Goal: Use online tool/utility

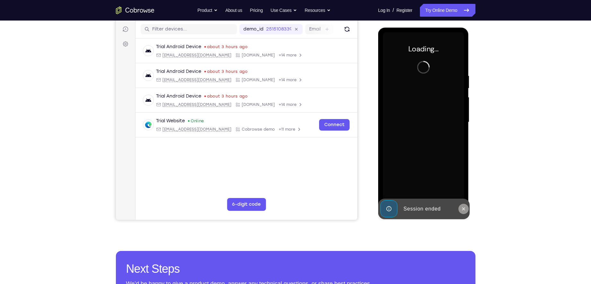
click at [460, 210] on button at bounding box center [463, 209] width 10 height 10
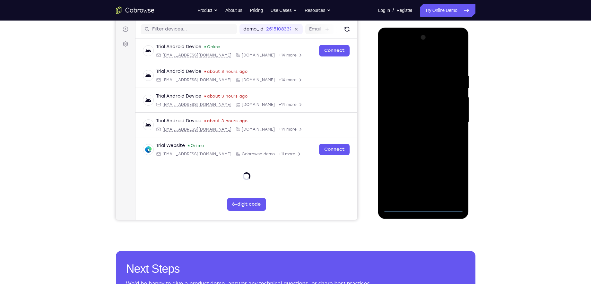
click at [424, 208] on div at bounding box center [423, 122] width 81 height 180
click at [454, 180] on div at bounding box center [423, 122] width 81 height 180
click at [411, 58] on div at bounding box center [423, 122] width 81 height 180
click at [450, 119] on div at bounding box center [423, 122] width 81 height 180
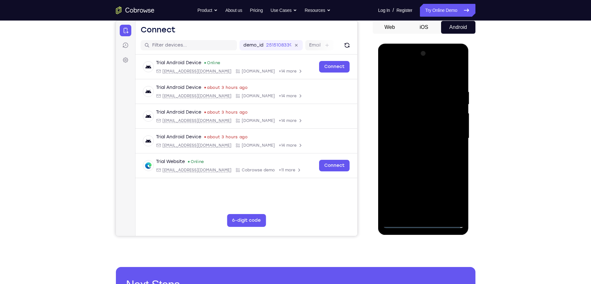
click at [415, 149] on div at bounding box center [423, 138] width 81 height 180
click at [425, 133] on div at bounding box center [423, 138] width 81 height 180
click at [423, 124] on div at bounding box center [423, 138] width 81 height 180
click at [421, 139] on div at bounding box center [423, 138] width 81 height 180
click at [436, 141] on div at bounding box center [423, 138] width 81 height 180
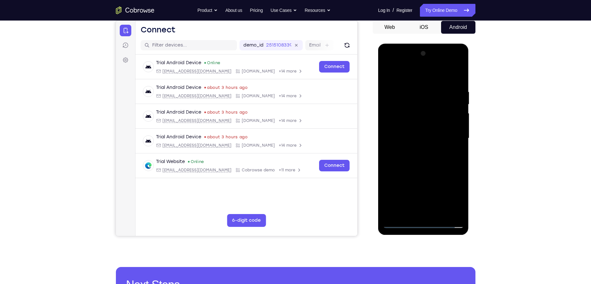
click at [429, 156] on div at bounding box center [423, 138] width 81 height 180
click at [432, 138] on div at bounding box center [423, 138] width 81 height 180
click at [419, 156] on div at bounding box center [423, 138] width 81 height 180
click at [434, 159] on div at bounding box center [423, 138] width 81 height 180
click at [423, 212] on div at bounding box center [423, 138] width 81 height 180
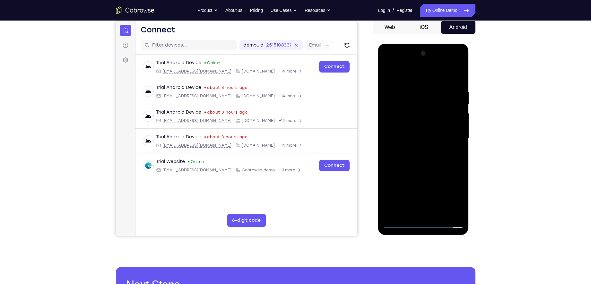
click at [423, 158] on div at bounding box center [423, 138] width 81 height 180
click at [417, 213] on div at bounding box center [423, 138] width 81 height 180
click at [422, 152] on div at bounding box center [423, 138] width 81 height 180
click at [419, 214] on div at bounding box center [423, 138] width 81 height 180
click at [413, 217] on div at bounding box center [423, 138] width 81 height 180
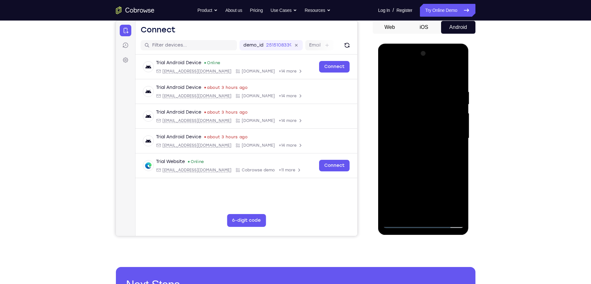
click at [425, 159] on div at bounding box center [423, 138] width 81 height 180
click at [418, 214] on div at bounding box center [423, 138] width 81 height 180
drag, startPoint x: 429, startPoint y: 143, endPoint x: 422, endPoint y: 236, distance: 93.3
click at [422, 236] on div at bounding box center [423, 140] width 91 height 193
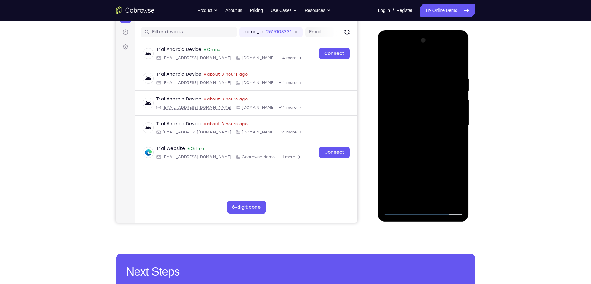
scroll to position [77, 0]
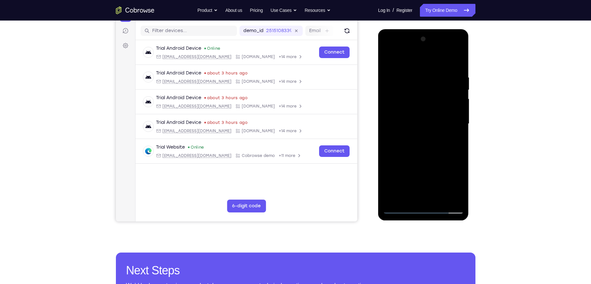
click at [416, 154] on div at bounding box center [423, 124] width 81 height 180
click at [437, 199] on div at bounding box center [423, 124] width 81 height 180
click at [423, 158] on div at bounding box center [423, 124] width 81 height 180
click at [401, 206] on div at bounding box center [423, 124] width 81 height 180
click at [401, 209] on div at bounding box center [423, 124] width 81 height 180
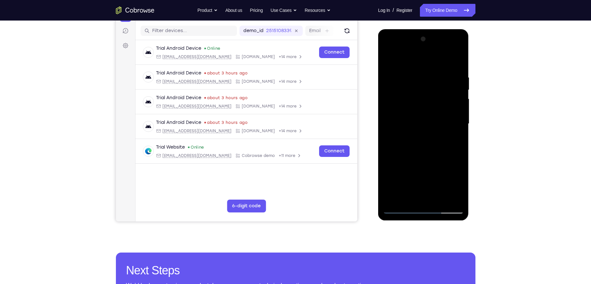
click at [439, 198] on div at bounding box center [423, 124] width 81 height 180
click at [425, 120] on div at bounding box center [423, 124] width 81 height 180
drag, startPoint x: 426, startPoint y: 121, endPoint x: 426, endPoint y: 184, distance: 62.9
click at [426, 184] on div at bounding box center [423, 124] width 81 height 180
drag, startPoint x: 403, startPoint y: 127, endPoint x: 398, endPoint y: 159, distance: 32.2
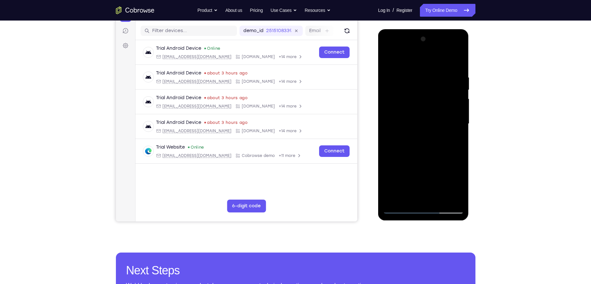
click at [398, 159] on div at bounding box center [423, 124] width 81 height 180
drag, startPoint x: 424, startPoint y: 96, endPoint x: 429, endPoint y: 176, distance: 80.1
click at [429, 176] on div at bounding box center [423, 124] width 81 height 180
drag, startPoint x: 435, startPoint y: 86, endPoint x: 445, endPoint y: 141, distance: 55.5
click at [445, 141] on div at bounding box center [423, 124] width 81 height 180
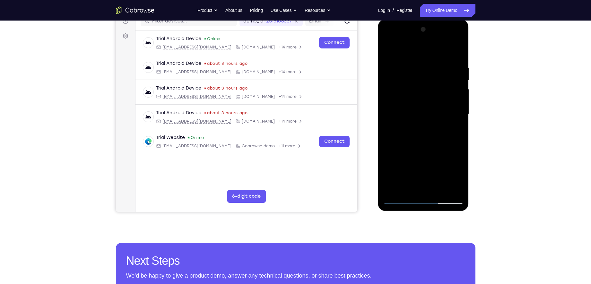
scroll to position [105, 0]
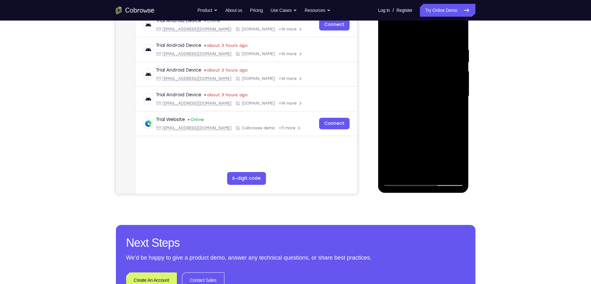
drag, startPoint x: 427, startPoint y: 150, endPoint x: 416, endPoint y: 87, distance: 63.4
click at [416, 87] on div at bounding box center [423, 96] width 81 height 180
drag, startPoint x: 411, startPoint y: 150, endPoint x: 408, endPoint y: 111, distance: 39.3
click at [408, 111] on div at bounding box center [423, 96] width 81 height 180
drag, startPoint x: 444, startPoint y: 154, endPoint x: 443, endPoint y: 113, distance: 40.4
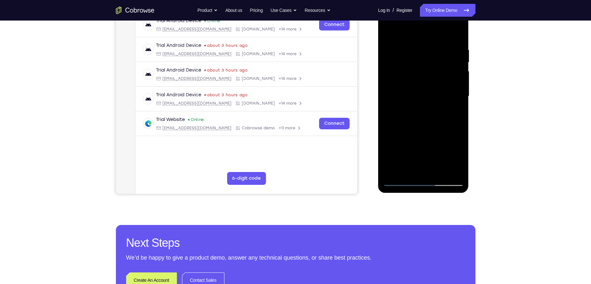
click at [443, 113] on div at bounding box center [423, 96] width 81 height 180
drag, startPoint x: 402, startPoint y: 148, endPoint x: 401, endPoint y: 112, distance: 36.0
click at [401, 112] on div at bounding box center [423, 96] width 81 height 180
drag, startPoint x: 395, startPoint y: 126, endPoint x: 394, endPoint y: 93, distance: 32.7
click at [394, 93] on div at bounding box center [423, 96] width 81 height 180
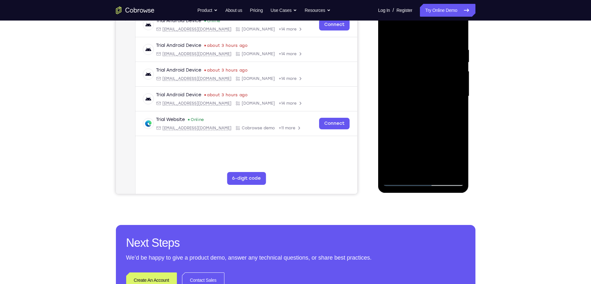
drag, startPoint x: 394, startPoint y: 132, endPoint x: 394, endPoint y: 115, distance: 16.7
click at [394, 115] on div at bounding box center [423, 96] width 81 height 180
drag, startPoint x: 396, startPoint y: 119, endPoint x: 394, endPoint y: 90, distance: 29.3
click at [394, 90] on div at bounding box center [423, 96] width 81 height 180
click at [398, 183] on div at bounding box center [423, 96] width 81 height 180
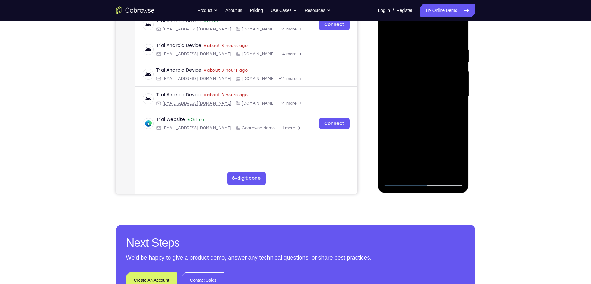
click at [398, 183] on div at bounding box center [423, 96] width 81 height 180
click at [438, 171] on div at bounding box center [423, 96] width 81 height 180
click at [404, 120] on div at bounding box center [423, 96] width 81 height 180
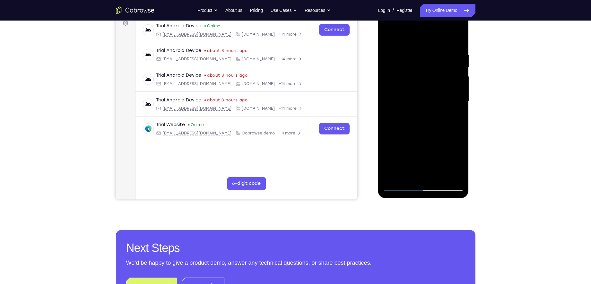
click at [399, 187] on div at bounding box center [423, 102] width 81 height 180
click at [399, 190] on div at bounding box center [423, 102] width 81 height 180
click at [414, 45] on div at bounding box center [423, 102] width 81 height 180
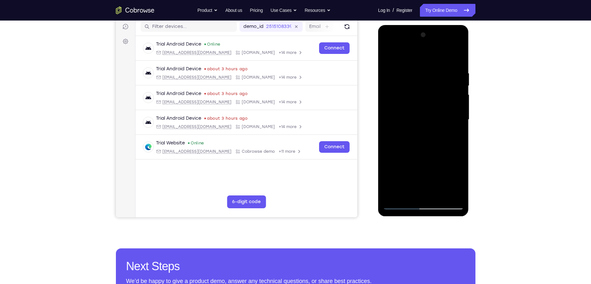
scroll to position [82, 0]
click at [455, 92] on div at bounding box center [423, 120] width 81 height 180
click at [453, 67] on div at bounding box center [423, 120] width 81 height 180
click at [451, 102] on div at bounding box center [423, 120] width 81 height 180
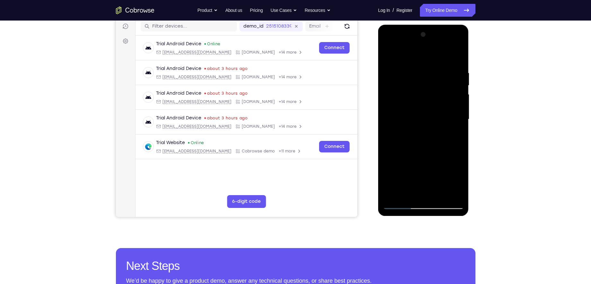
click at [456, 58] on div at bounding box center [423, 120] width 81 height 180
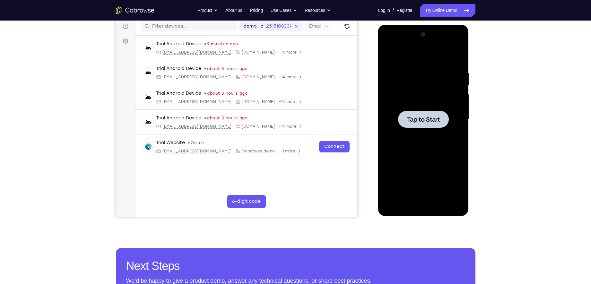
click at [414, 116] on span "Tap to Start" at bounding box center [423, 119] width 33 height 6
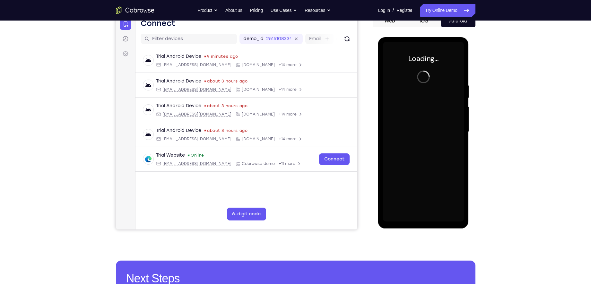
scroll to position [68, 0]
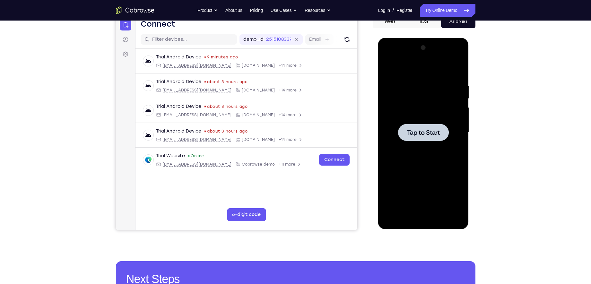
click at [429, 129] on span "Tap to Start" at bounding box center [423, 132] width 33 height 6
click at [425, 218] on div at bounding box center [423, 133] width 81 height 180
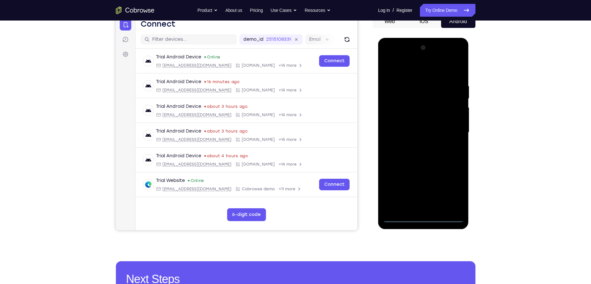
click at [453, 192] on div at bounding box center [423, 133] width 81 height 180
click at [406, 68] on div at bounding box center [423, 133] width 81 height 180
click at [450, 128] on div at bounding box center [423, 133] width 81 height 180
click at [414, 146] on div at bounding box center [423, 133] width 81 height 180
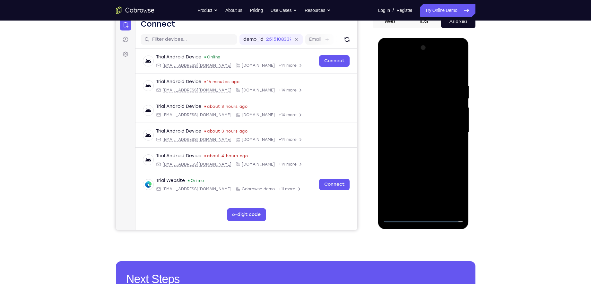
click at [404, 129] on div at bounding box center [423, 133] width 81 height 180
click at [406, 121] on div at bounding box center [423, 133] width 81 height 180
click at [414, 133] on div at bounding box center [423, 133] width 81 height 180
click at [447, 156] on div at bounding box center [423, 133] width 81 height 180
click at [434, 152] on div at bounding box center [423, 133] width 81 height 180
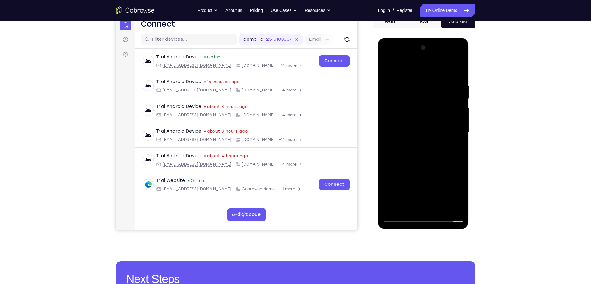
click at [434, 152] on div at bounding box center [423, 133] width 81 height 180
drag, startPoint x: 434, startPoint y: 152, endPoint x: 410, endPoint y: 154, distance: 24.2
click at [410, 154] on div at bounding box center [423, 133] width 81 height 180
click at [421, 163] on div at bounding box center [423, 133] width 81 height 180
click at [408, 209] on div at bounding box center [423, 133] width 81 height 180
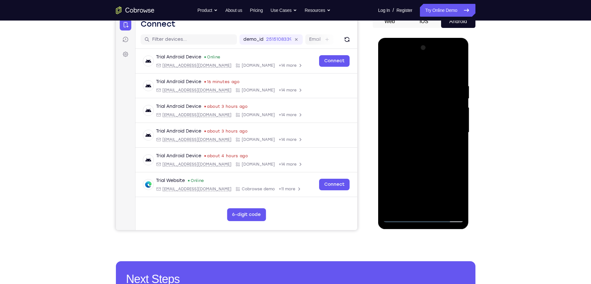
click at [424, 68] on div at bounding box center [423, 133] width 81 height 180
click at [389, 80] on div at bounding box center [423, 133] width 81 height 180
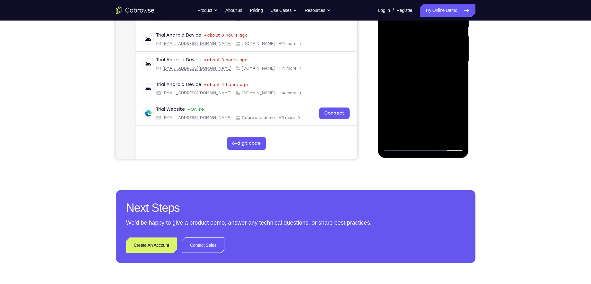
scroll to position [139, 0]
click at [415, 137] on div at bounding box center [423, 62] width 81 height 180
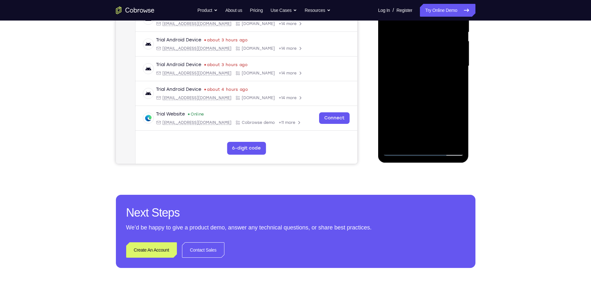
click at [433, 95] on div at bounding box center [423, 66] width 81 height 180
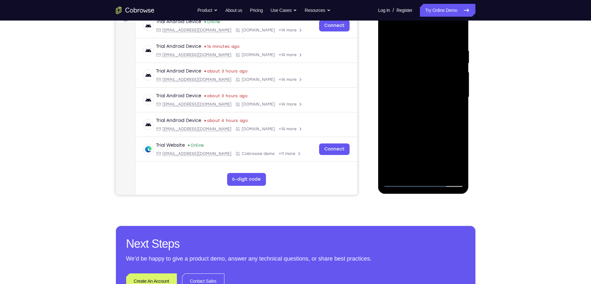
scroll to position [102, 0]
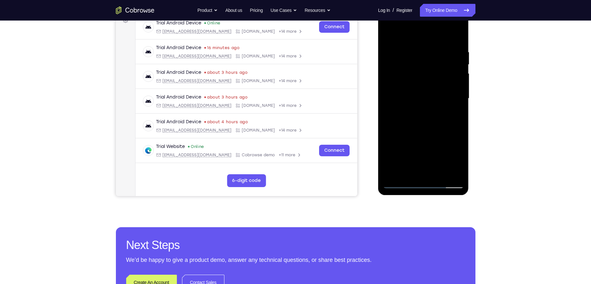
click at [416, 59] on div at bounding box center [423, 99] width 81 height 180
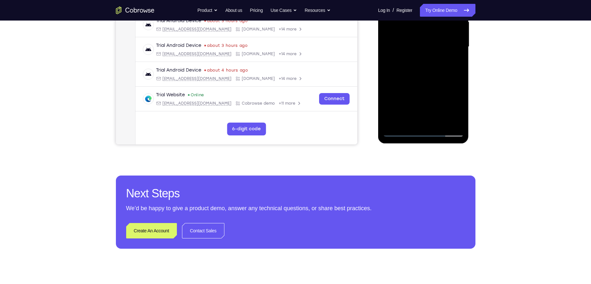
scroll to position [154, 0]
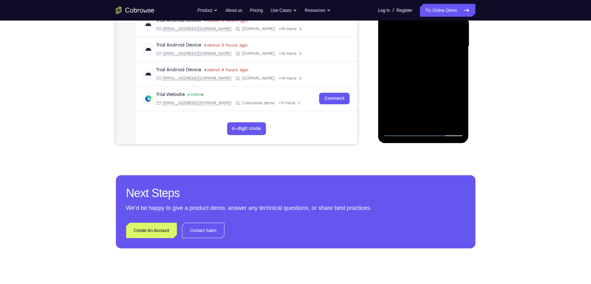
click at [419, 121] on div at bounding box center [423, 47] width 81 height 180
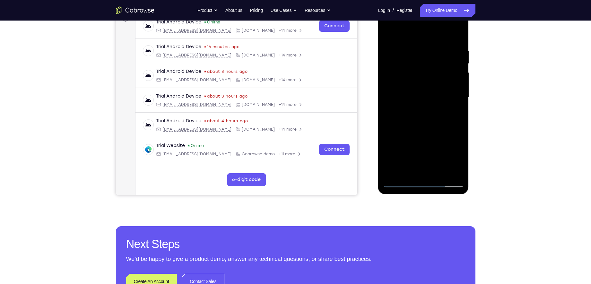
scroll to position [103, 0]
drag, startPoint x: 417, startPoint y: 90, endPoint x: 418, endPoint y: 49, distance: 40.4
drag, startPoint x: 418, startPoint y: 49, endPoint x: 406, endPoint y: 62, distance: 17.0
click at [406, 62] on div at bounding box center [423, 98] width 81 height 180
drag, startPoint x: 410, startPoint y: 113, endPoint x: 413, endPoint y: 61, distance: 51.5
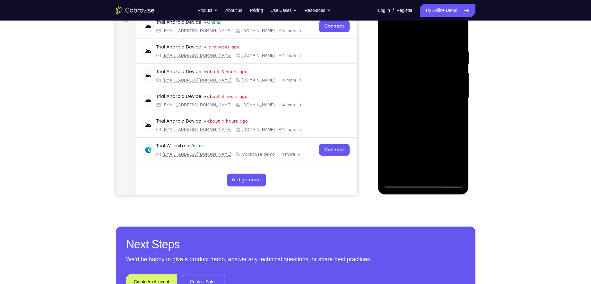
click at [413, 61] on div at bounding box center [423, 98] width 81 height 180
drag, startPoint x: 405, startPoint y: 118, endPoint x: 416, endPoint y: 64, distance: 55.9
click at [416, 64] on div at bounding box center [423, 98] width 81 height 180
click at [397, 114] on div at bounding box center [423, 98] width 81 height 180
click at [401, 90] on div at bounding box center [423, 98] width 81 height 180
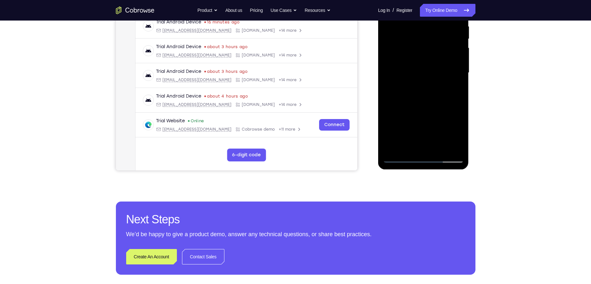
scroll to position [129, 0]
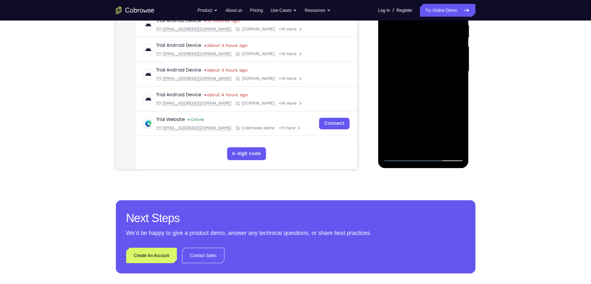
click at [451, 144] on div at bounding box center [423, 72] width 81 height 180
click at [403, 156] on div at bounding box center [423, 72] width 81 height 180
click at [412, 64] on div at bounding box center [423, 72] width 81 height 180
click at [455, 102] on div at bounding box center [423, 72] width 81 height 180
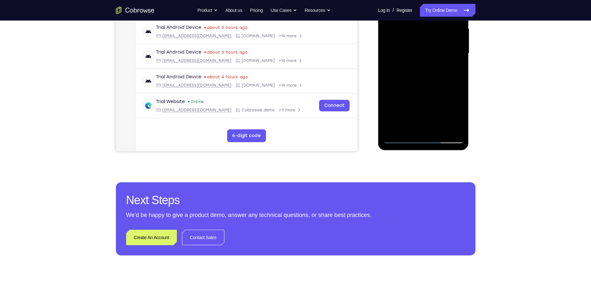
scroll to position [149, 0]
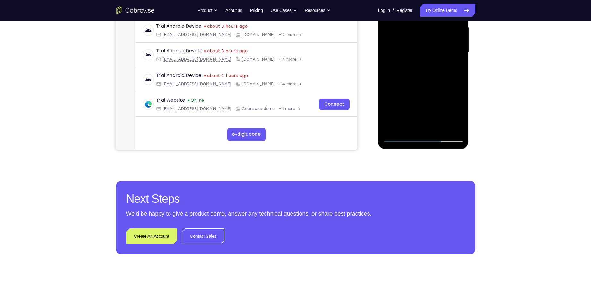
click at [400, 135] on div at bounding box center [423, 52] width 81 height 180
click at [400, 137] on div at bounding box center [423, 52] width 81 height 180
click at [399, 138] on div at bounding box center [423, 52] width 81 height 180
click at [406, 126] on div at bounding box center [423, 52] width 81 height 180
click at [423, 103] on div at bounding box center [423, 52] width 81 height 180
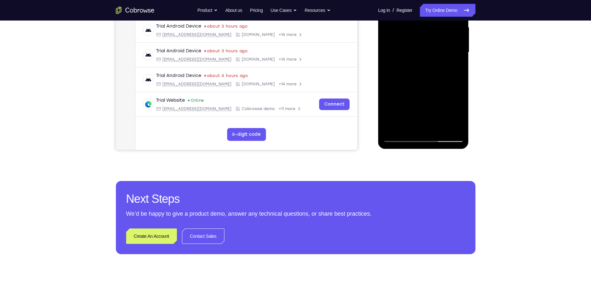
click at [417, 103] on div at bounding box center [423, 52] width 81 height 180
click at [415, 90] on div at bounding box center [423, 52] width 81 height 180
click at [419, 125] on div at bounding box center [423, 52] width 81 height 180
click at [422, 104] on div at bounding box center [423, 52] width 81 height 180
click at [420, 82] on div at bounding box center [423, 52] width 81 height 180
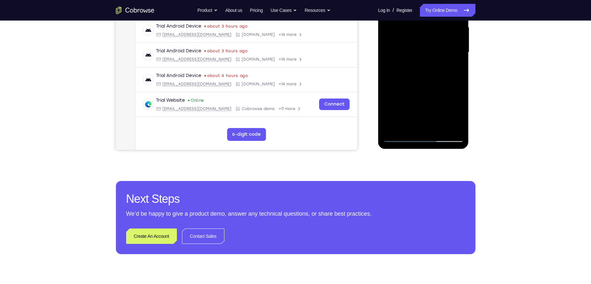
click at [439, 79] on div at bounding box center [423, 52] width 81 height 180
click at [421, 81] on div at bounding box center [423, 52] width 81 height 180
click at [407, 102] on div at bounding box center [423, 52] width 81 height 180
click at [424, 102] on div at bounding box center [423, 52] width 81 height 180
click at [391, 103] on div at bounding box center [423, 52] width 81 height 180
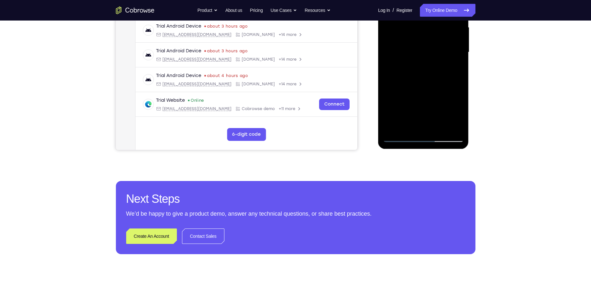
click at [422, 102] on div at bounding box center [423, 52] width 81 height 180
click at [424, 131] on div at bounding box center [423, 52] width 81 height 180
click at [407, 117] on div at bounding box center [423, 52] width 81 height 180
click at [407, 104] on div at bounding box center [423, 52] width 81 height 180
click at [438, 104] on div at bounding box center [423, 52] width 81 height 180
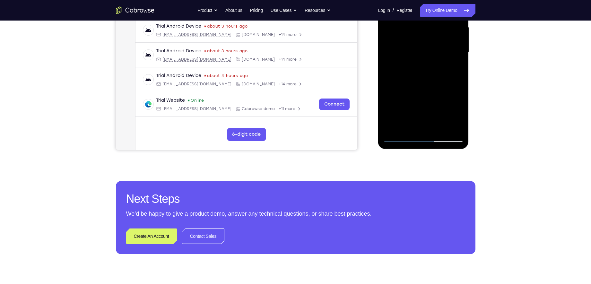
click at [422, 102] on div at bounding box center [423, 52] width 81 height 180
click at [427, 130] on div at bounding box center [423, 52] width 81 height 180
click at [444, 104] on div at bounding box center [423, 52] width 81 height 180
click at [428, 90] on div at bounding box center [423, 52] width 81 height 180
click at [425, 101] on div at bounding box center [423, 52] width 81 height 180
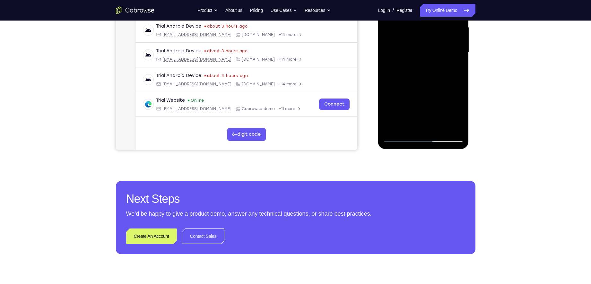
click at [453, 102] on div at bounding box center [423, 52] width 81 height 180
click at [400, 82] on div at bounding box center [423, 52] width 81 height 180
drag, startPoint x: 398, startPoint y: 126, endPoint x: 396, endPoint y: 113, distance: 13.3
click at [396, 113] on div at bounding box center [423, 52] width 81 height 180
click at [405, 98] on div at bounding box center [423, 52] width 81 height 180
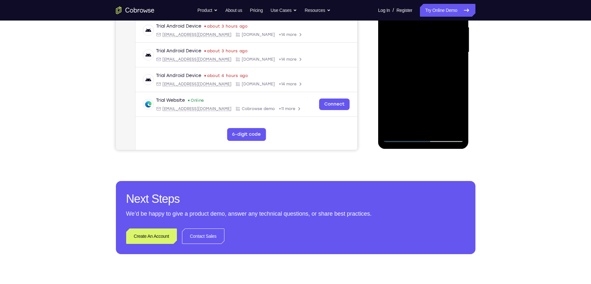
click at [410, 61] on div at bounding box center [423, 52] width 81 height 180
click at [437, 127] on div at bounding box center [423, 52] width 81 height 180
click at [454, 125] on div at bounding box center [423, 52] width 81 height 180
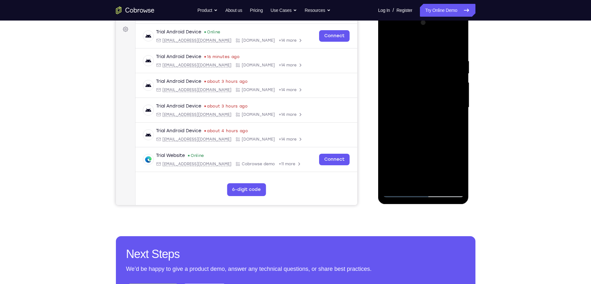
scroll to position [80, 0]
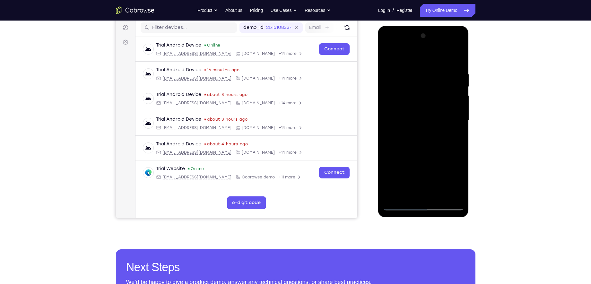
click at [406, 58] on div at bounding box center [423, 121] width 81 height 180
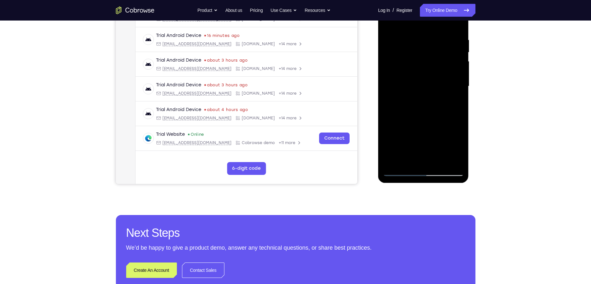
scroll to position [115, 0]
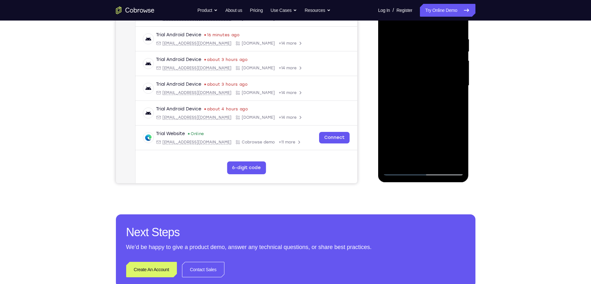
drag, startPoint x: 433, startPoint y: 100, endPoint x: 431, endPoint y: 55, distance: 45.0
click at [431, 55] on div at bounding box center [423, 86] width 81 height 180
click at [424, 105] on div at bounding box center [423, 86] width 81 height 180
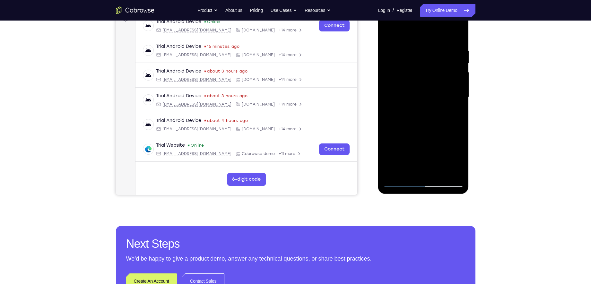
drag, startPoint x: 422, startPoint y: 84, endPoint x: 418, endPoint y: 126, distance: 42.3
click at [418, 126] on div at bounding box center [423, 97] width 81 height 180
click at [459, 103] on div at bounding box center [423, 97] width 81 height 180
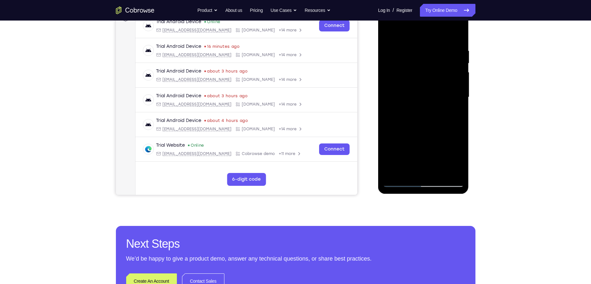
click at [459, 103] on div at bounding box center [423, 97] width 81 height 180
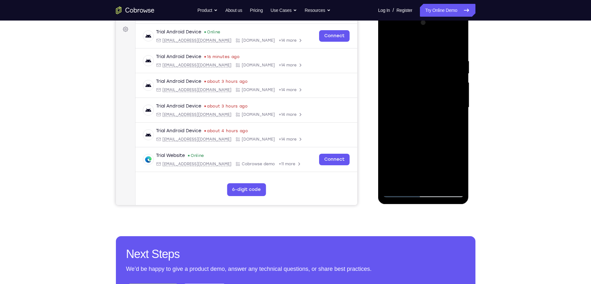
scroll to position [93, 0]
click at [387, 113] on div at bounding box center [423, 108] width 81 height 180
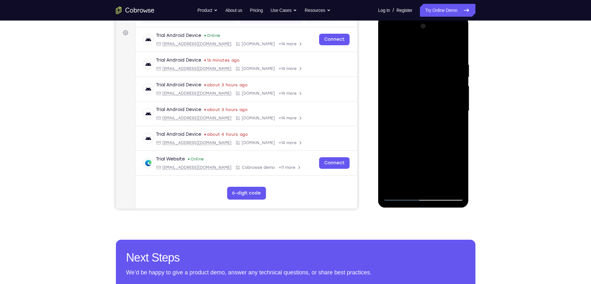
scroll to position [85, 0]
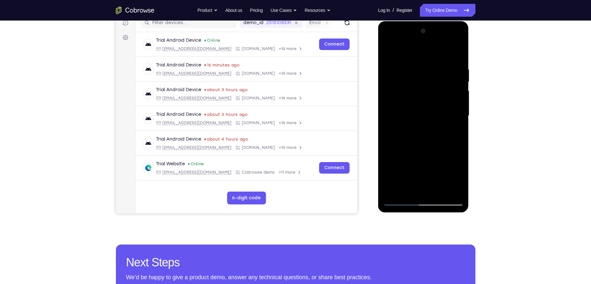
click at [432, 42] on div at bounding box center [423, 116] width 81 height 180
click at [399, 62] on div at bounding box center [423, 116] width 81 height 180
click at [399, 89] on div at bounding box center [423, 116] width 81 height 180
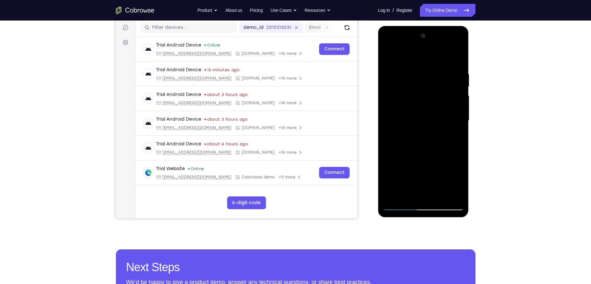
scroll to position [80, 0]
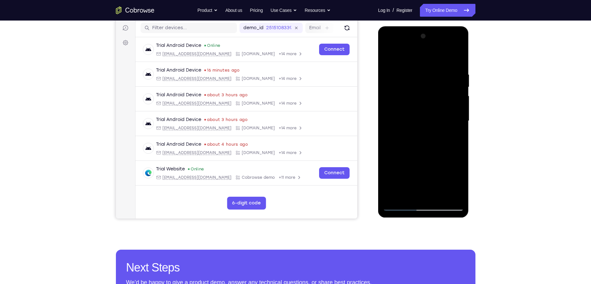
click at [414, 122] on div at bounding box center [423, 121] width 81 height 180
click at [414, 118] on div at bounding box center [423, 121] width 81 height 180
click at [414, 127] on div at bounding box center [423, 121] width 81 height 180
drag, startPoint x: 424, startPoint y: 59, endPoint x: 490, endPoint y: 57, distance: 65.8
click at [470, 57] on html "Online web based iOS Simulators and Android Emulators. Run iPhone, iPad, Mobile…" at bounding box center [423, 122] width 91 height 193
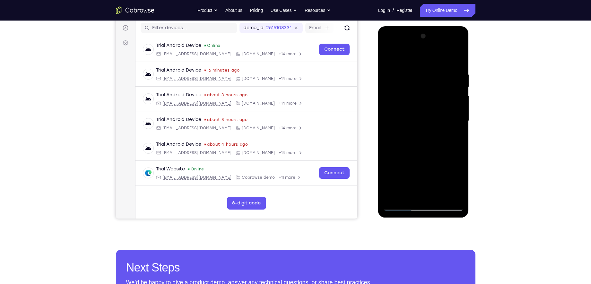
click at [422, 137] on div at bounding box center [423, 121] width 81 height 180
click at [455, 115] on div at bounding box center [423, 121] width 81 height 180
click at [392, 117] on div at bounding box center [423, 121] width 81 height 180
click at [432, 130] on div at bounding box center [423, 121] width 81 height 180
click at [454, 116] on div at bounding box center [423, 121] width 81 height 180
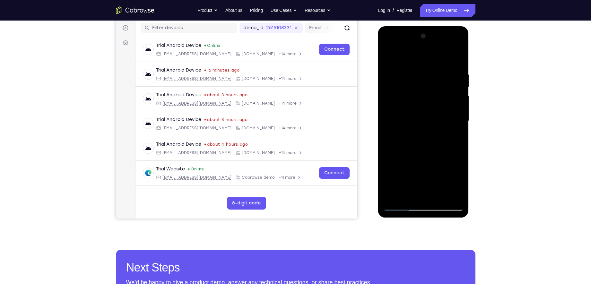
click at [455, 116] on div at bounding box center [423, 121] width 81 height 180
click at [449, 127] on div at bounding box center [423, 121] width 81 height 180
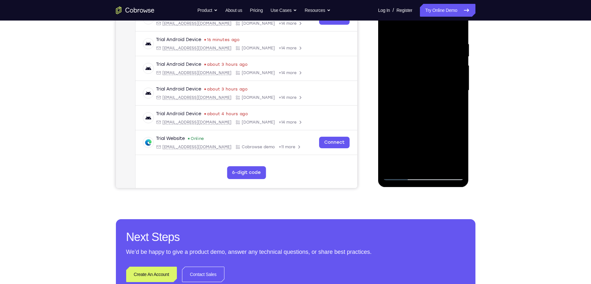
scroll to position [111, 0]
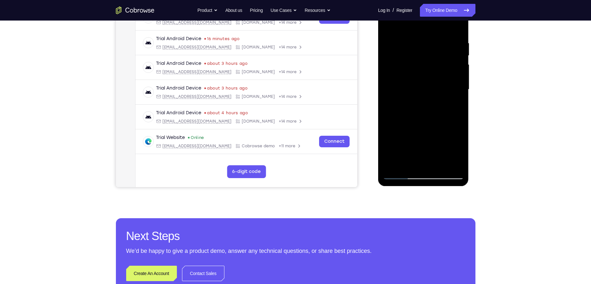
drag, startPoint x: 432, startPoint y: 148, endPoint x: 430, endPoint y: 120, distance: 27.6
click at [430, 120] on div at bounding box center [423, 90] width 81 height 180
click at [436, 162] on div at bounding box center [423, 90] width 81 height 180
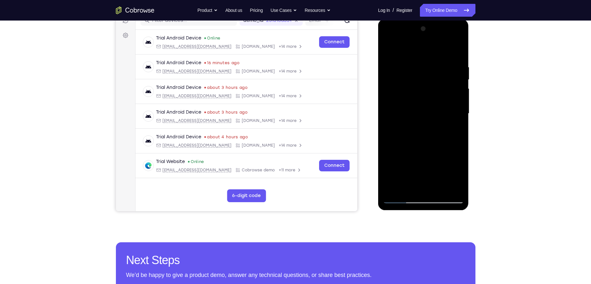
scroll to position [88, 0]
drag, startPoint x: 427, startPoint y: 137, endPoint x: 419, endPoint y: 157, distance: 21.4
click at [419, 157] on div at bounding box center [423, 113] width 81 height 180
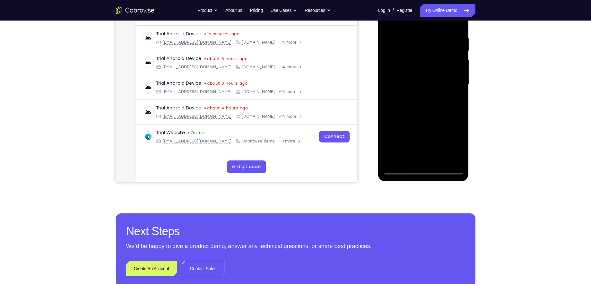
scroll to position [116, 0]
click at [426, 80] on div at bounding box center [423, 85] width 81 height 180
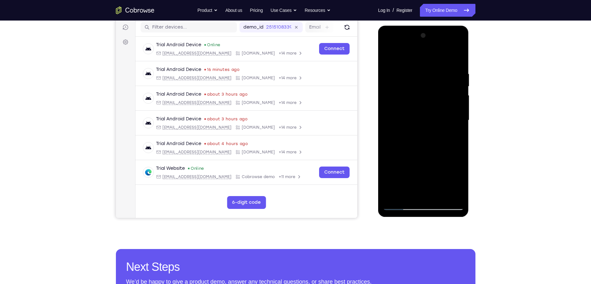
scroll to position [79, 0]
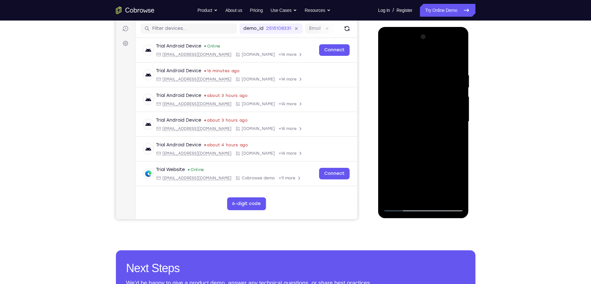
click at [459, 127] on div at bounding box center [423, 122] width 81 height 180
click at [457, 61] on div at bounding box center [423, 122] width 81 height 180
drag, startPoint x: 449, startPoint y: 106, endPoint x: 450, endPoint y: 64, distance: 42.1
click at [450, 64] on div at bounding box center [423, 122] width 81 height 180
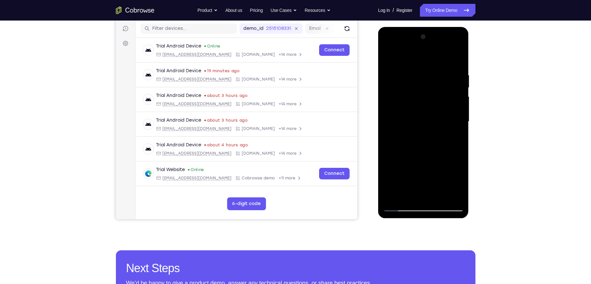
drag, startPoint x: 419, startPoint y: 138, endPoint x: 415, endPoint y: 94, distance: 43.8
click at [415, 94] on div at bounding box center [423, 122] width 81 height 180
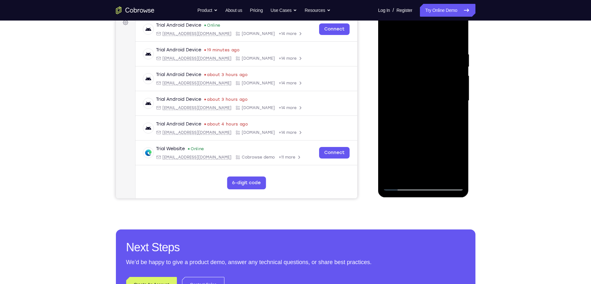
scroll to position [100, 0]
drag, startPoint x: 427, startPoint y: 153, endPoint x: 424, endPoint y: 89, distance: 64.3
click at [424, 89] on div at bounding box center [423, 101] width 81 height 180
drag, startPoint x: 411, startPoint y: 138, endPoint x: 423, endPoint y: 74, distance: 64.9
click at [423, 74] on div at bounding box center [423, 101] width 81 height 180
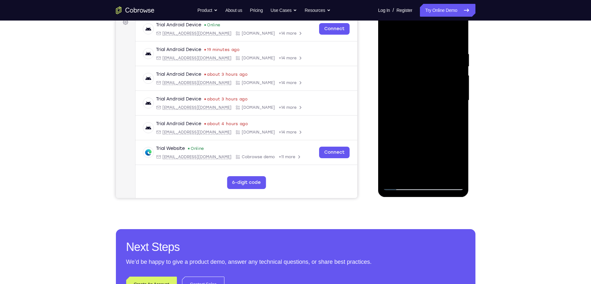
drag, startPoint x: 419, startPoint y: 149, endPoint x: 415, endPoint y: 67, distance: 82.3
click at [415, 67] on div at bounding box center [423, 101] width 81 height 180
drag, startPoint x: 412, startPoint y: 149, endPoint x: 420, endPoint y: 84, distance: 65.6
click at [420, 84] on div at bounding box center [423, 101] width 81 height 180
drag, startPoint x: 424, startPoint y: 160, endPoint x: 427, endPoint y: 91, distance: 69.1
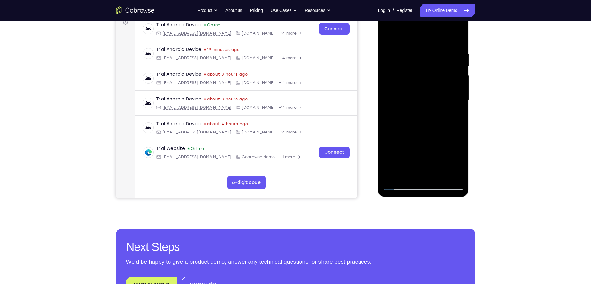
click at [427, 91] on div at bounding box center [423, 101] width 81 height 180
drag, startPoint x: 430, startPoint y: 143, endPoint x: 423, endPoint y: 74, distance: 69.4
click at [423, 74] on div at bounding box center [423, 101] width 81 height 180
drag, startPoint x: 416, startPoint y: 149, endPoint x: 416, endPoint y: 64, distance: 85.1
click at [416, 64] on div at bounding box center [423, 101] width 81 height 180
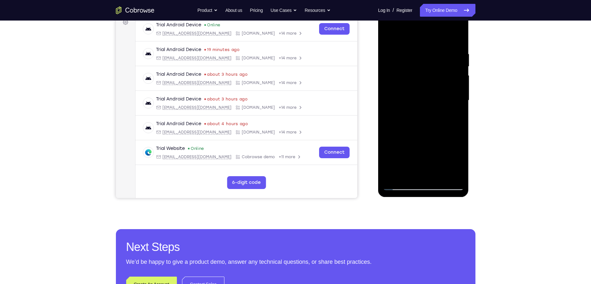
click at [437, 85] on div at bounding box center [423, 101] width 81 height 180
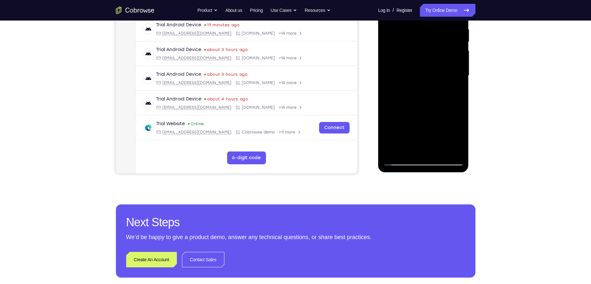
click at [401, 160] on div at bounding box center [423, 76] width 81 height 180
drag, startPoint x: 398, startPoint y: 125, endPoint x: 406, endPoint y: 72, distance: 53.6
click at [406, 72] on div at bounding box center [423, 76] width 81 height 180
drag, startPoint x: 408, startPoint y: 110, endPoint x: 407, endPoint y: 61, distance: 49.1
click at [407, 61] on div at bounding box center [423, 76] width 81 height 180
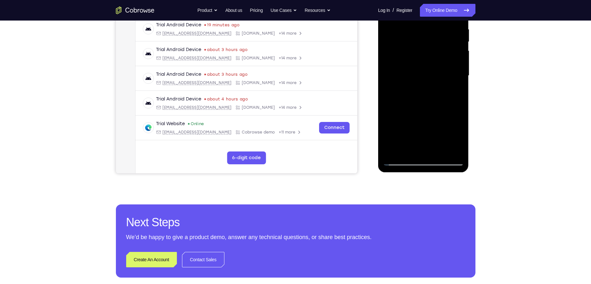
drag, startPoint x: 402, startPoint y: 126, endPoint x: 398, endPoint y: 65, distance: 61.5
click at [398, 65] on div at bounding box center [423, 76] width 81 height 180
